Goal: Task Accomplishment & Management: Manage account settings

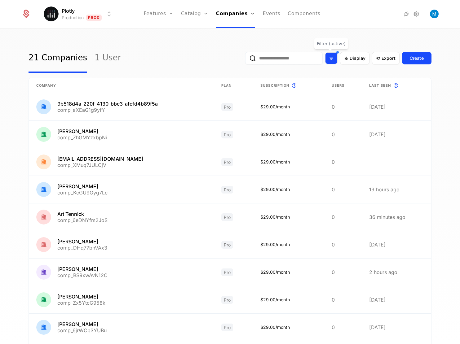
click at [328, 57] on icon "Filter options" at bounding box center [331, 58] width 6 height 6
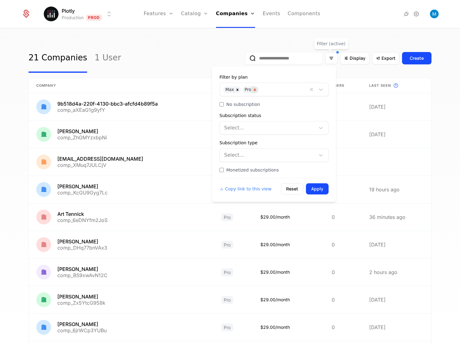
click at [254, 89] on icon "Remove Pro" at bounding box center [254, 90] width 4 height 4
click at [238, 90] on icon "Remove Max" at bounding box center [237, 90] width 4 height 4
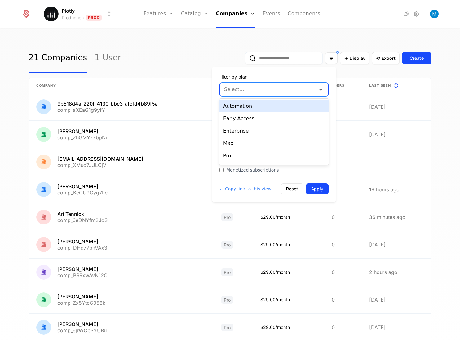
click at [249, 90] on div at bounding box center [268, 89] width 87 height 9
type input "****"
click at [240, 100] on div "Trial" at bounding box center [273, 106] width 109 height 12
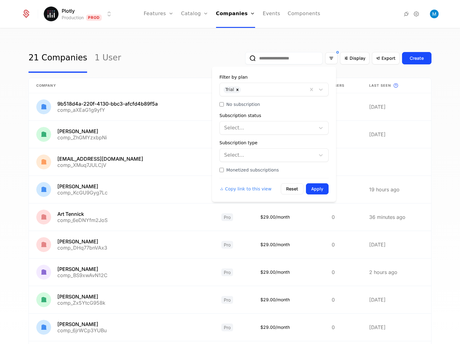
click at [322, 183] on div "Copy link to this view Reset Apply" at bounding box center [273, 186] width 109 height 16
click at [322, 186] on button "Apply" at bounding box center [317, 188] width 23 height 11
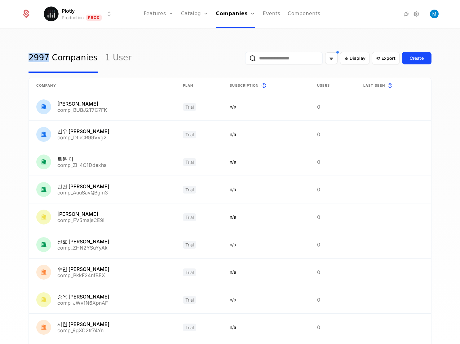
drag, startPoint x: 17, startPoint y: 59, endPoint x: 46, endPoint y: 60, distance: 28.2
click at [46, 60] on div "2997 Companies 1 User Display Export Create Company Plan Subscription This is t…" at bounding box center [230, 188] width 460 height 319
copy link "2997"
click at [328, 58] on icon "Filter options" at bounding box center [331, 58] width 6 height 6
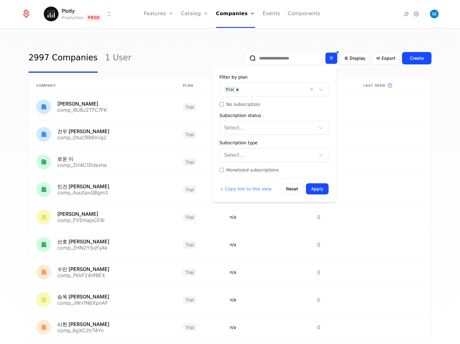
click at [328, 58] on icon "Filter options" at bounding box center [331, 58] width 6 height 6
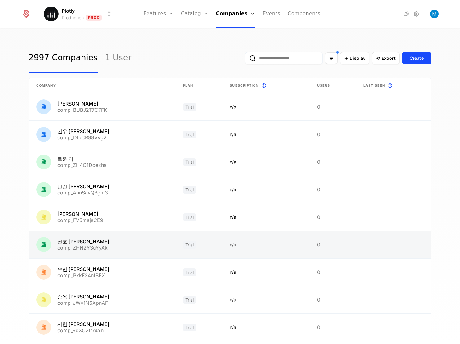
scroll to position [67, 0]
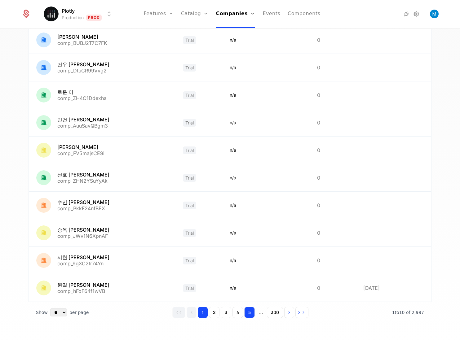
click at [247, 312] on button "5" at bounding box center [249, 312] width 11 height 11
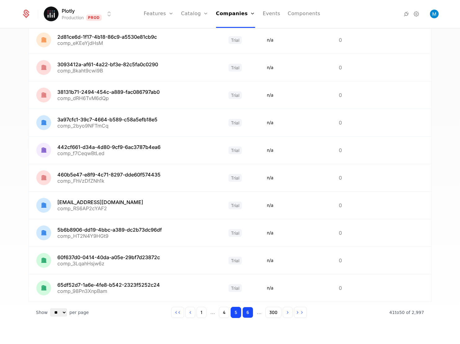
click at [245, 314] on button "6" at bounding box center [247, 312] width 11 height 11
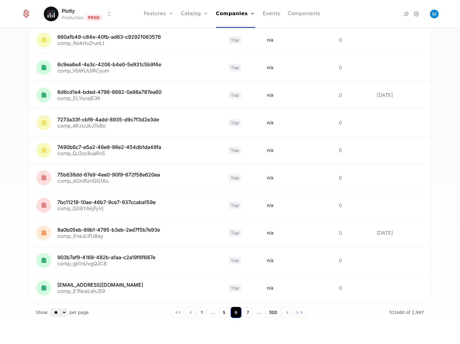
click at [245, 314] on button "7" at bounding box center [248, 312] width 10 height 11
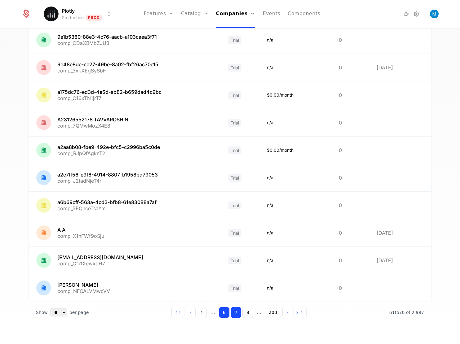
click at [245, 314] on button "8" at bounding box center [247, 312] width 11 height 11
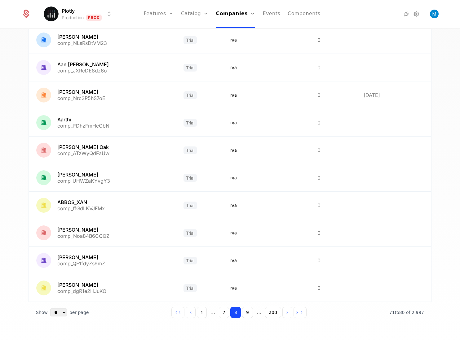
click at [245, 314] on button "9" at bounding box center [247, 312] width 11 height 11
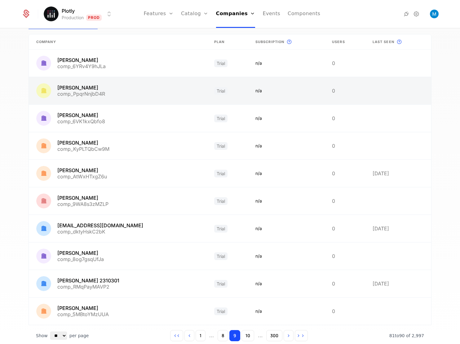
scroll to position [67, 0]
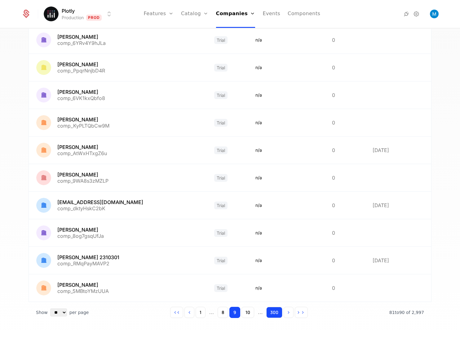
click at [271, 314] on button "300" at bounding box center [274, 312] width 16 height 11
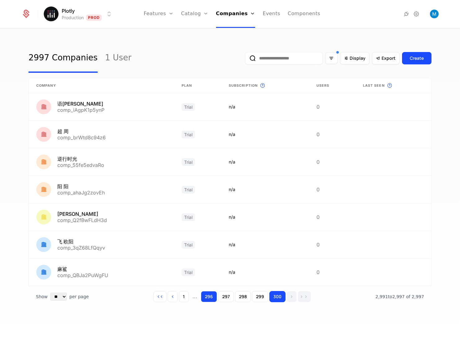
click at [205, 295] on button "296" at bounding box center [209, 296] width 16 height 11
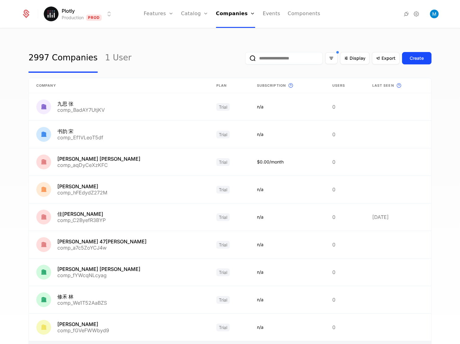
scroll to position [67, 0]
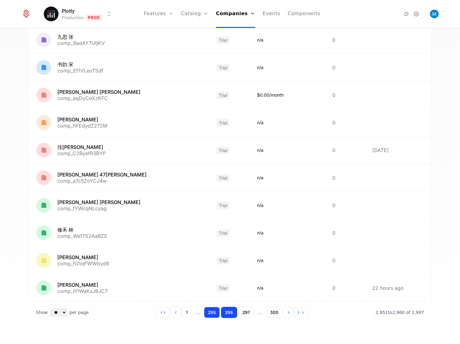
click at [209, 312] on button "295" at bounding box center [212, 312] width 16 height 11
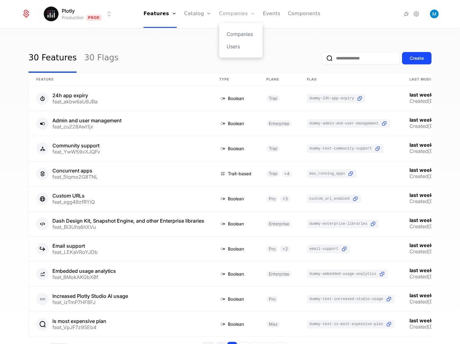
click at [233, 14] on link "Companies" at bounding box center [237, 14] width 36 height 28
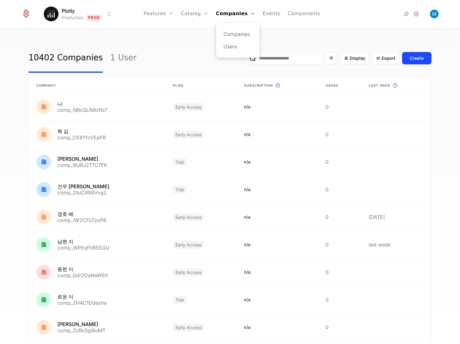
click at [234, 28] on div "Companies Users" at bounding box center [237, 40] width 43 height 35
click at [236, 33] on link "Companies" at bounding box center [237, 33] width 28 height 7
click at [266, 58] on input "email" at bounding box center [283, 58] width 77 height 12
type input "**********"
click at [245, 59] on button "submit" at bounding box center [245, 59] width 0 height 0
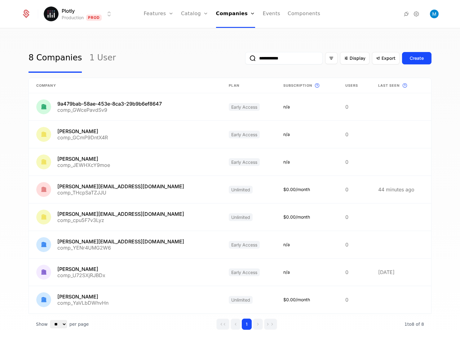
type input "**********"
click at [245, 59] on button "submit" at bounding box center [245, 59] width 0 height 0
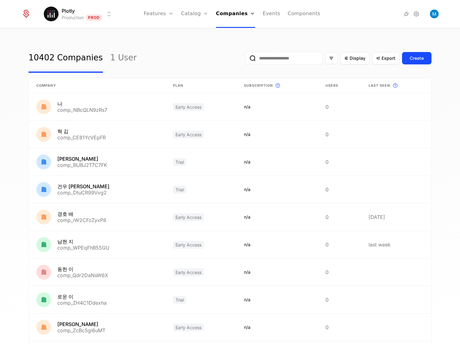
click at [285, 58] on input "email" at bounding box center [283, 58] width 77 height 12
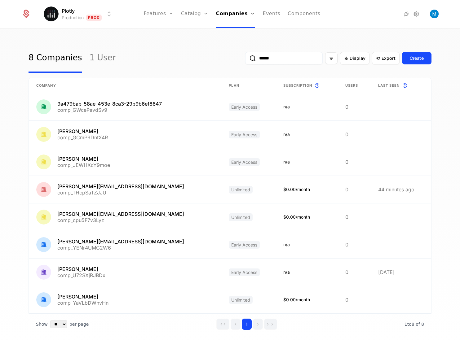
type input "*******"
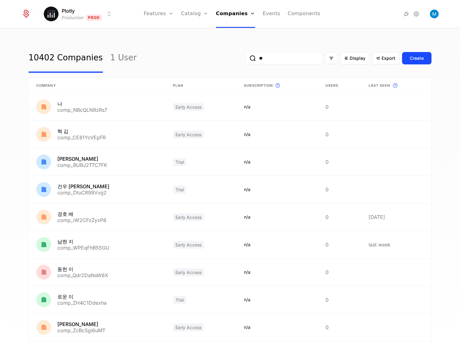
type input "***"
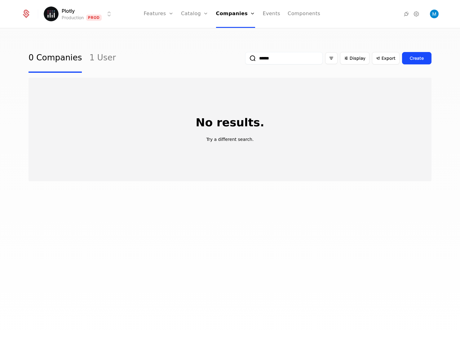
click at [245, 59] on button "submit" at bounding box center [245, 59] width 0 height 0
click at [260, 56] on input "******" at bounding box center [283, 58] width 77 height 12
type input "******"
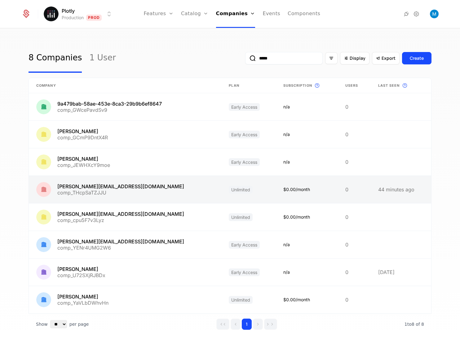
type input "*****"
click at [105, 189] on link at bounding box center [125, 189] width 192 height 27
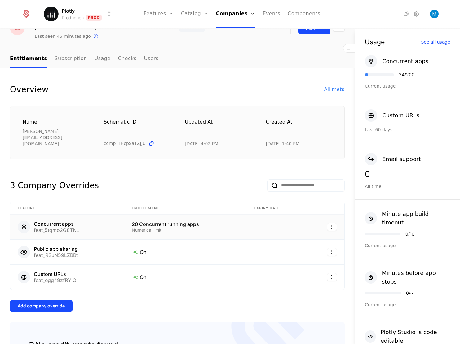
scroll to position [54, 0]
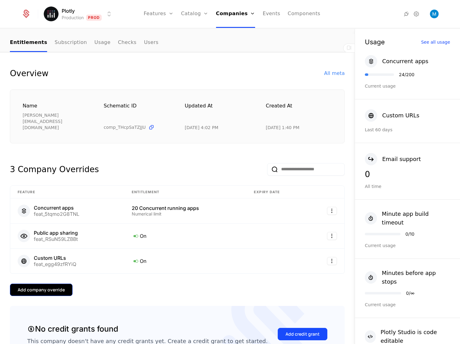
click at [55, 287] on div "Add company override" at bounding box center [41, 290] width 47 height 6
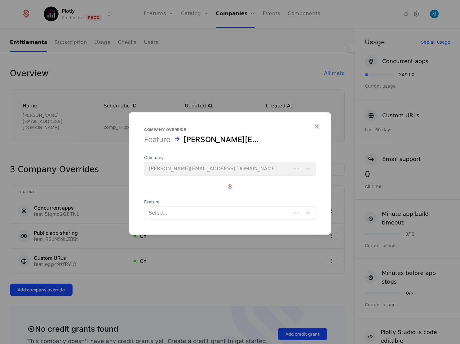
click at [191, 220] on form "Company override Feature dave@plot.ly Company dave@plot.ly Feature Select..." at bounding box center [229, 173] width 201 height 122
click at [195, 216] on div at bounding box center [217, 212] width 137 height 9
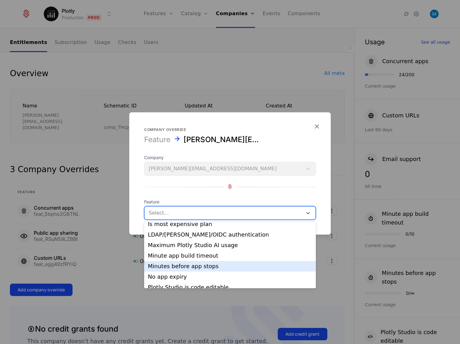
scroll to position [88, 0]
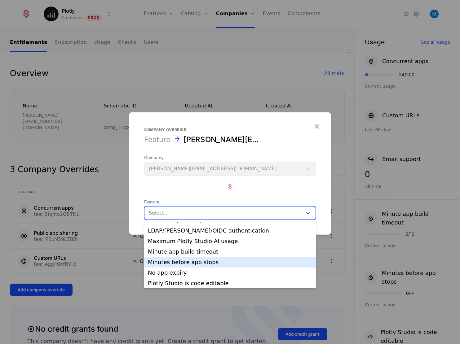
click at [229, 264] on div "Minutes before app stops" at bounding box center [230, 263] width 164 height 6
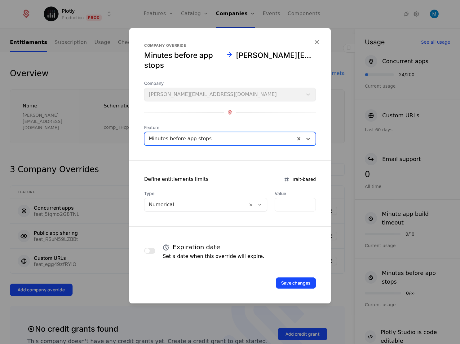
click at [248, 134] on div at bounding box center [220, 138] width 142 height 9
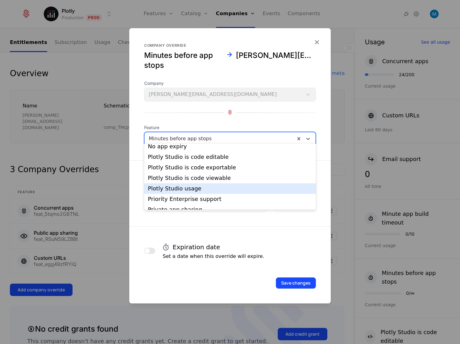
scroll to position [143, 0]
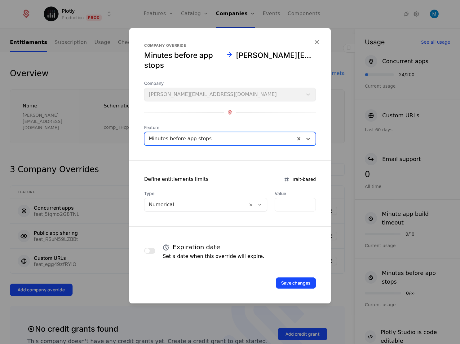
click at [215, 139] on div "Minutes before app stops" at bounding box center [219, 138] width 151 height 11
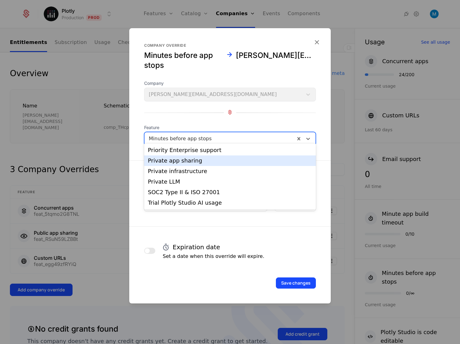
scroll to position [177, 0]
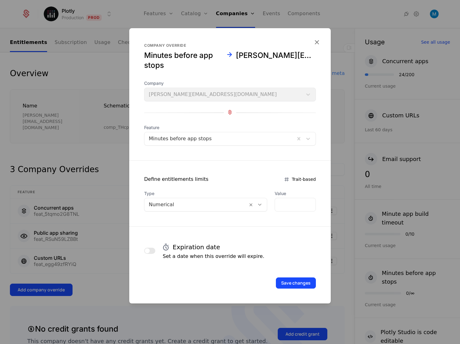
click at [100, 157] on div at bounding box center [230, 172] width 460 height 344
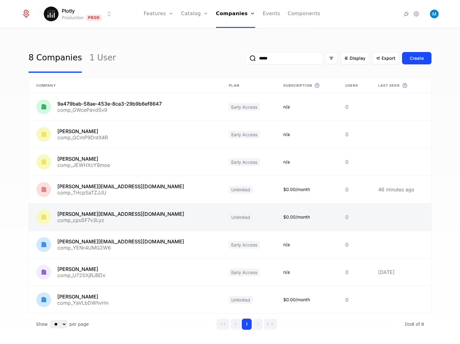
click at [99, 214] on link at bounding box center [125, 216] width 192 height 27
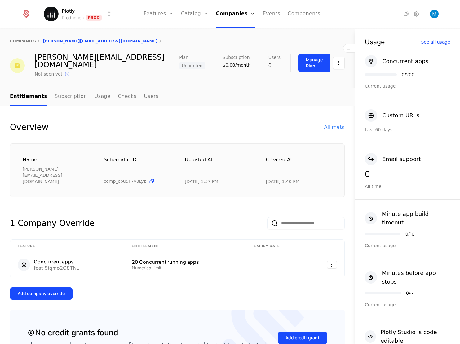
scroll to position [109, 0]
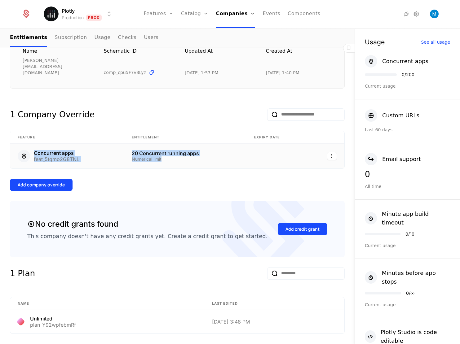
drag, startPoint x: 163, startPoint y: 139, endPoint x: 29, endPoint y: 134, distance: 133.9
click at [29, 144] on tr "Concurrent apps feat_5tqmo2G8TNL 20 Concurrent running apps Numerical limit" at bounding box center [177, 156] width 334 height 25
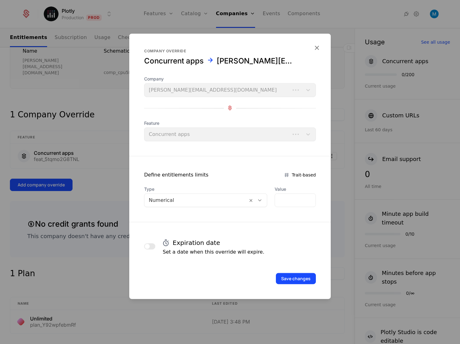
click at [37, 133] on div at bounding box center [230, 172] width 460 height 344
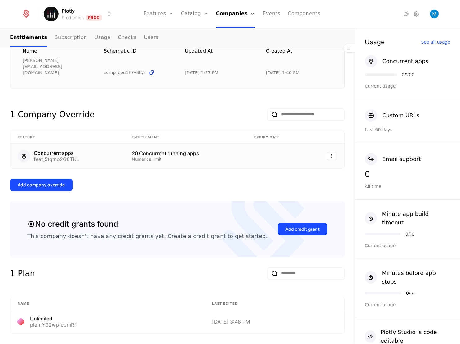
click at [65, 151] on div "Concurrent apps" at bounding box center [57, 153] width 46 height 5
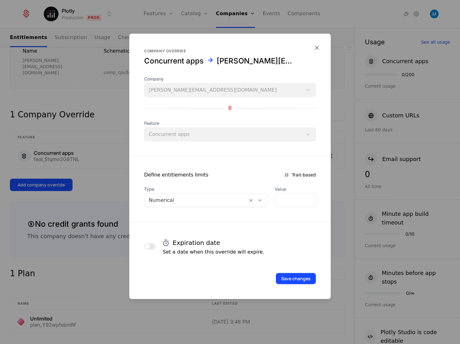
click at [73, 136] on div at bounding box center [230, 172] width 460 height 344
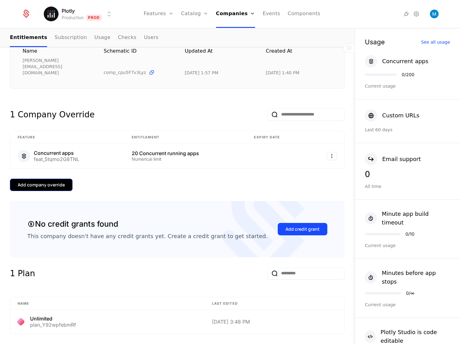
click at [46, 182] on div "Add company override" at bounding box center [41, 185] width 47 height 6
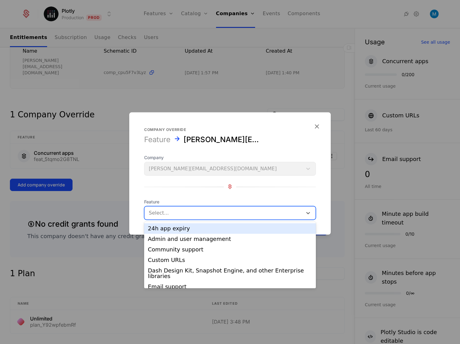
click at [246, 212] on div at bounding box center [223, 212] width 149 height 9
click at [243, 226] on div "24h app expiry" at bounding box center [230, 229] width 164 height 6
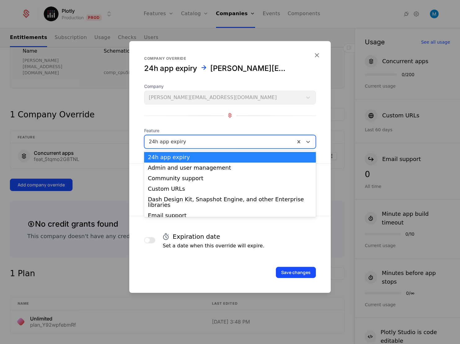
click at [271, 142] on div at bounding box center [220, 141] width 142 height 9
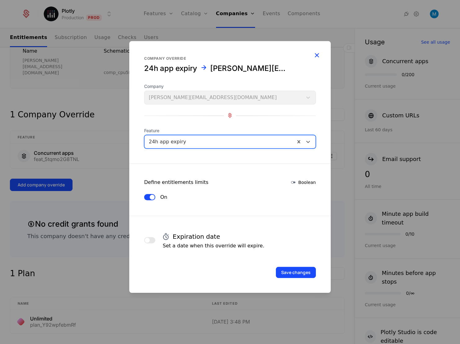
click at [316, 57] on icon "button" at bounding box center [317, 55] width 8 height 8
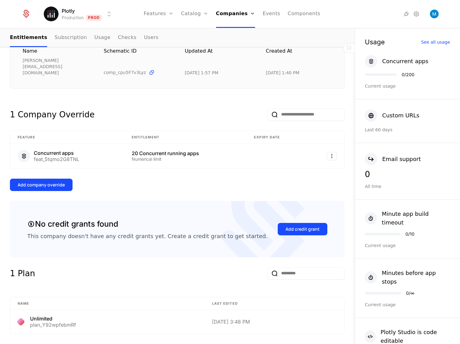
click at [200, 98] on div "1 Company Override" at bounding box center [177, 109] width 334 height 22
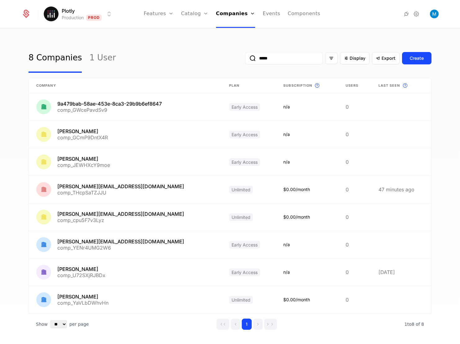
click at [265, 60] on input "*****" at bounding box center [283, 58] width 77 height 12
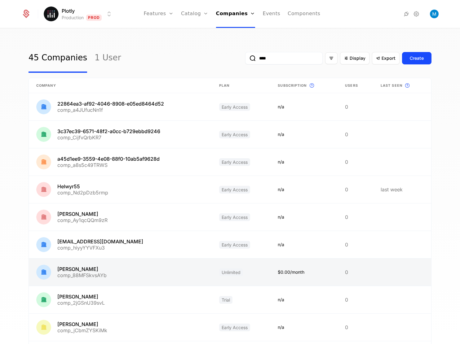
type input "****"
click at [82, 276] on link at bounding box center [120, 272] width 183 height 27
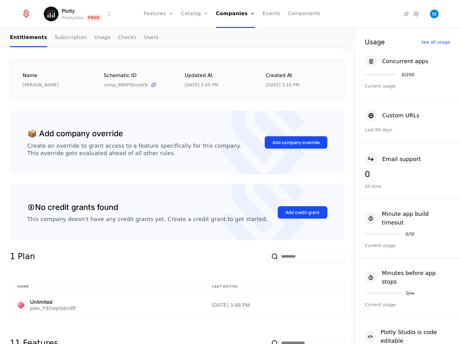
scroll to position [186, 0]
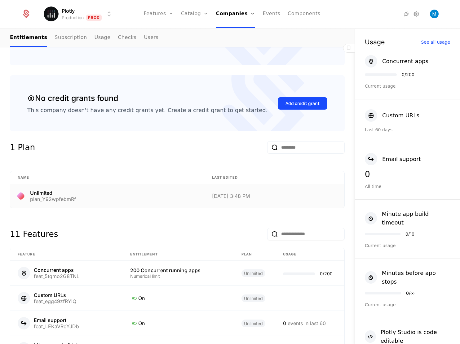
click at [61, 194] on div "Unlimited" at bounding box center [53, 192] width 46 height 5
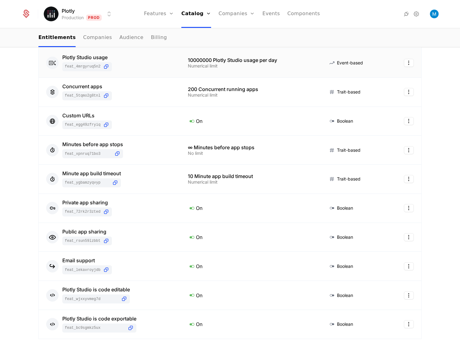
scroll to position [179, 0]
